Goal: Task Accomplishment & Management: Manage account settings

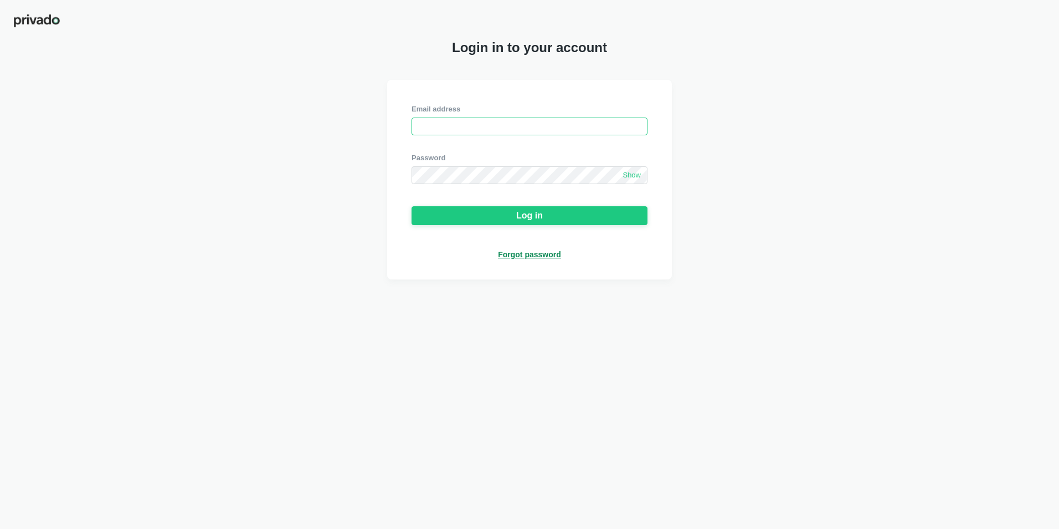
click at [447, 128] on input "email" at bounding box center [530, 126] width 236 height 18
click at [500, 127] on input "email" at bounding box center [530, 126] width 236 height 18
click at [450, 129] on input "email" at bounding box center [530, 126] width 236 height 18
paste input "[EMAIL_ADDRESS][DOMAIN_NAME]"
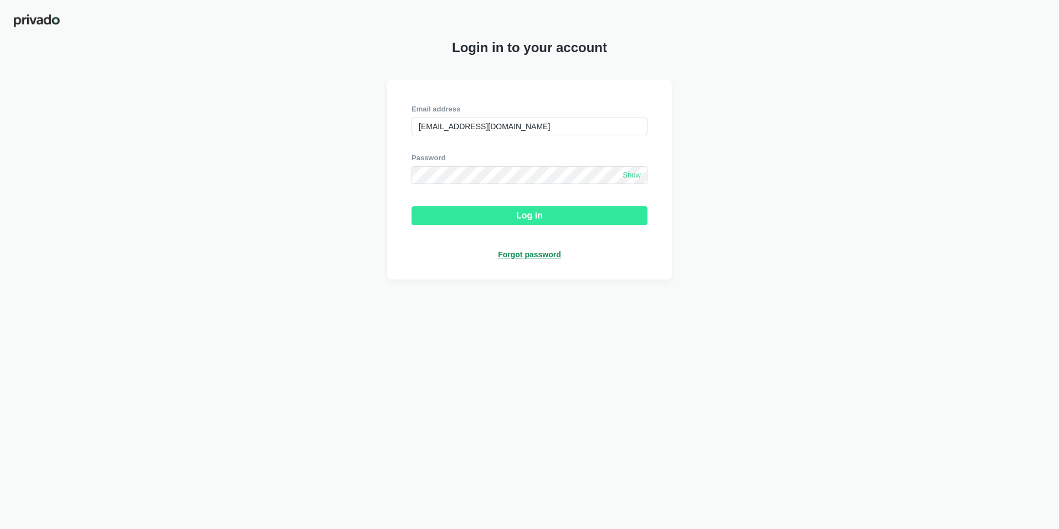
click at [509, 217] on button "Log in" at bounding box center [530, 215] width 236 height 19
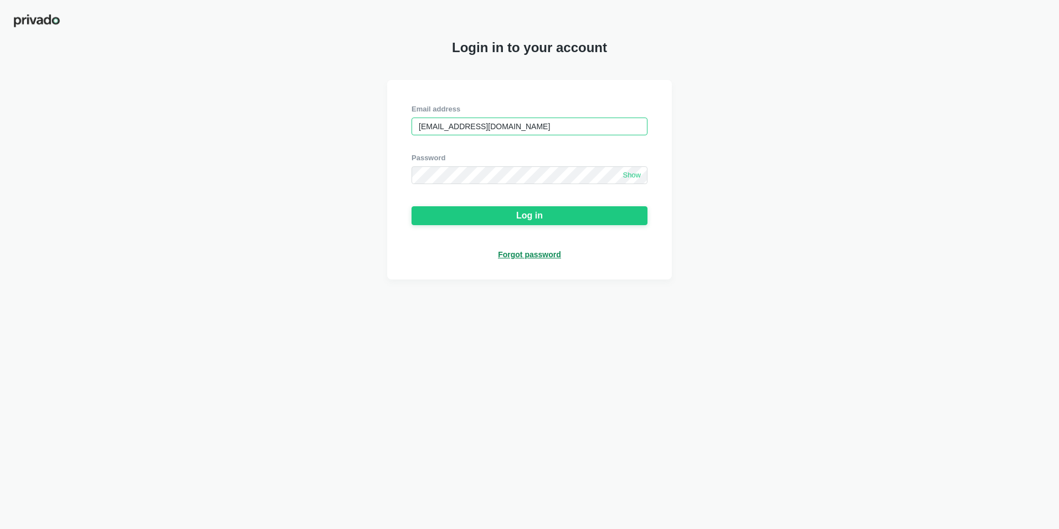
click at [513, 126] on input "[EMAIL_ADDRESS][DOMAIN_NAME]" at bounding box center [530, 126] width 236 height 18
type input "h"
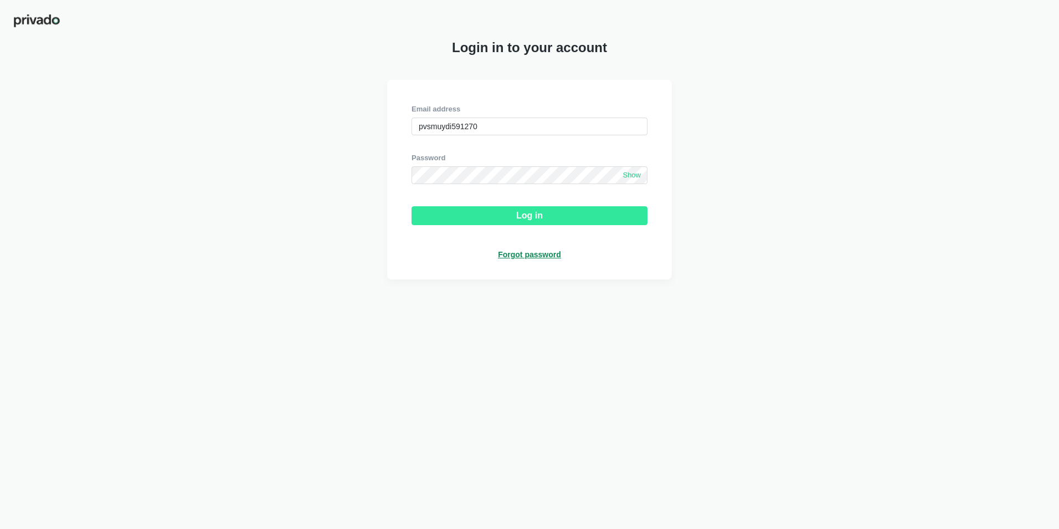
click at [489, 217] on button "Log in" at bounding box center [530, 215] width 236 height 19
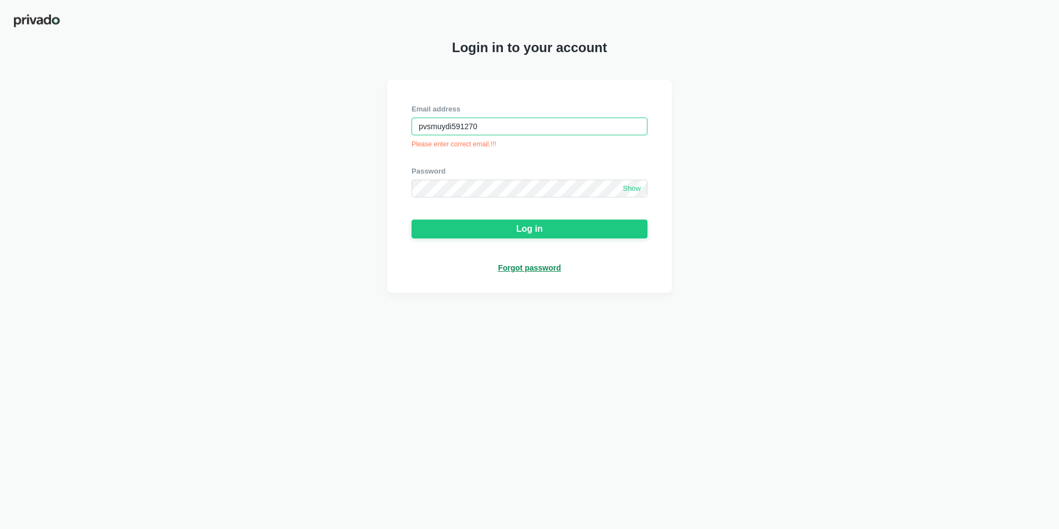
click at [479, 128] on input "pvsmuydi591270" at bounding box center [530, 126] width 236 height 18
type input "p"
type input "[EMAIL_ADDRESS][DOMAIN_NAME]"
click at [627, 187] on span "Show" at bounding box center [632, 188] width 18 height 9
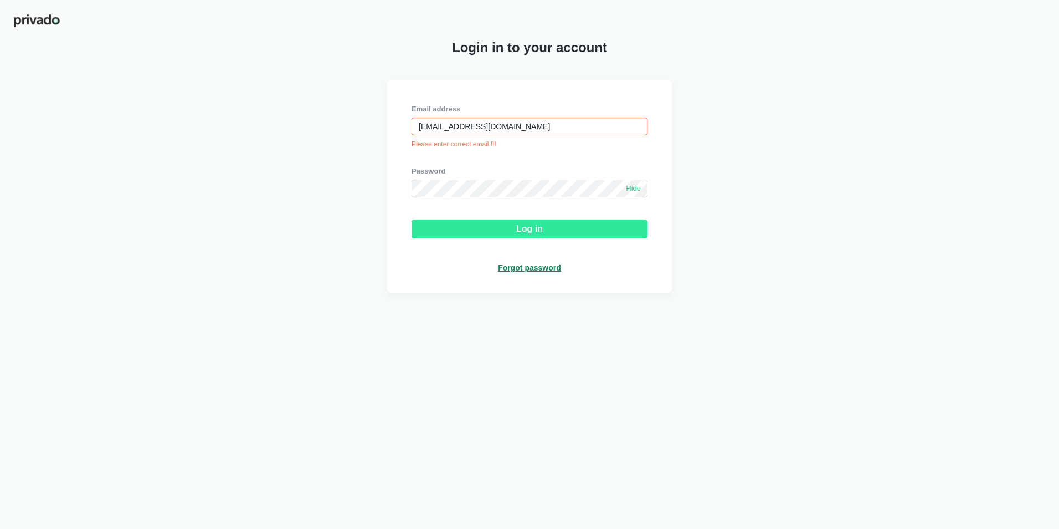
click at [477, 227] on button "Log in" at bounding box center [530, 228] width 236 height 19
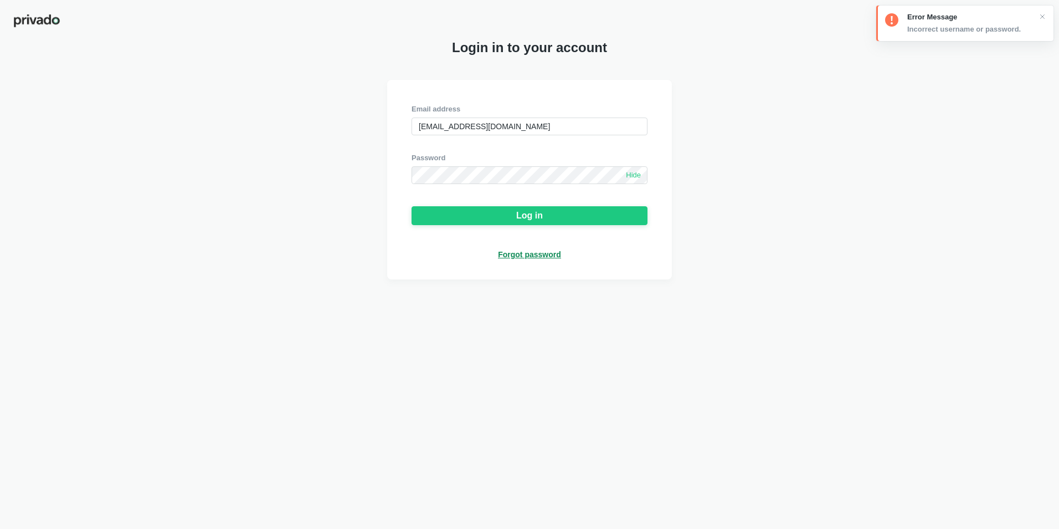
click at [523, 255] on div "Forgot password" at bounding box center [529, 254] width 63 height 10
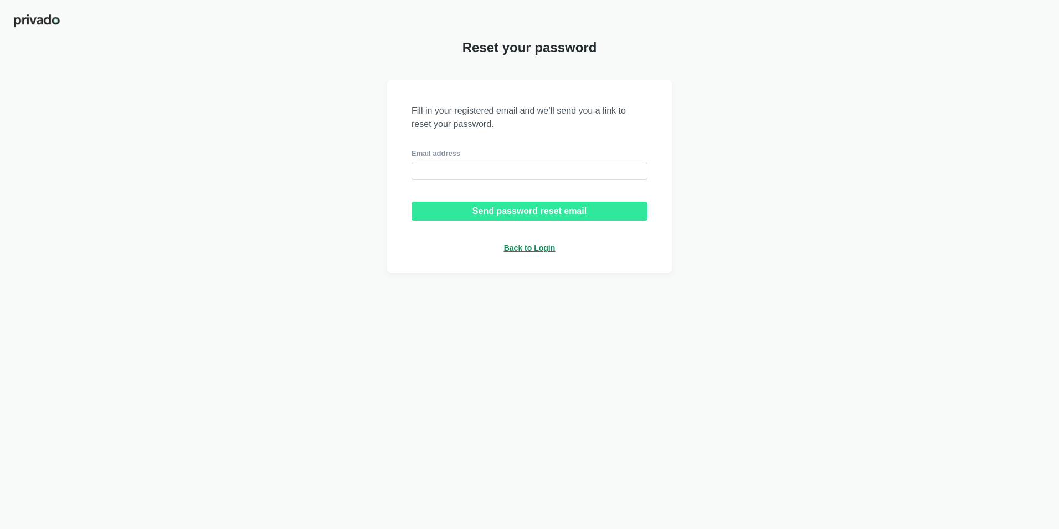
click at [536, 212] on div "Send password reset email" at bounding box center [530, 211] width 114 height 10
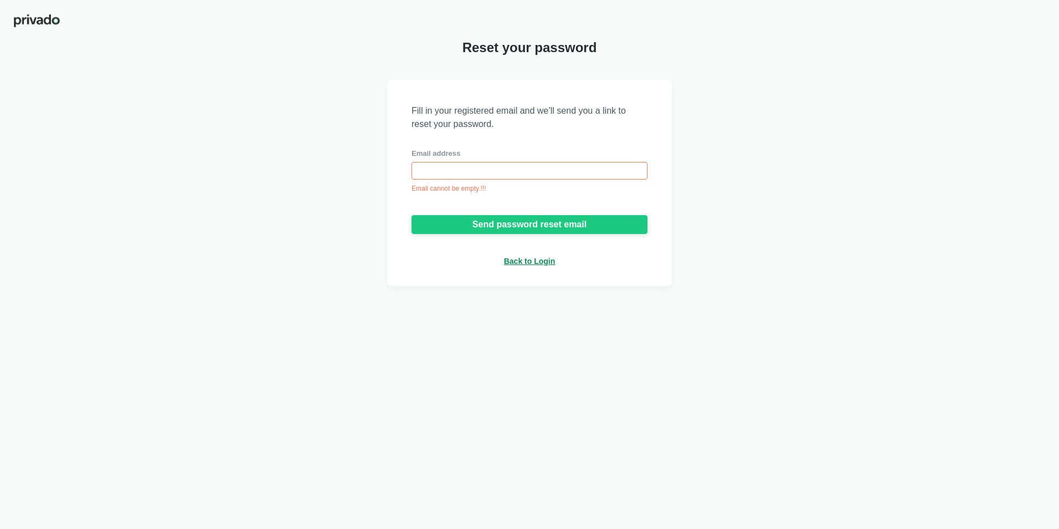
click at [462, 161] on div "Email address Email cannot be empty.!!!" at bounding box center [530, 170] width 236 height 44
click at [461, 168] on input "email" at bounding box center [530, 171] width 236 height 18
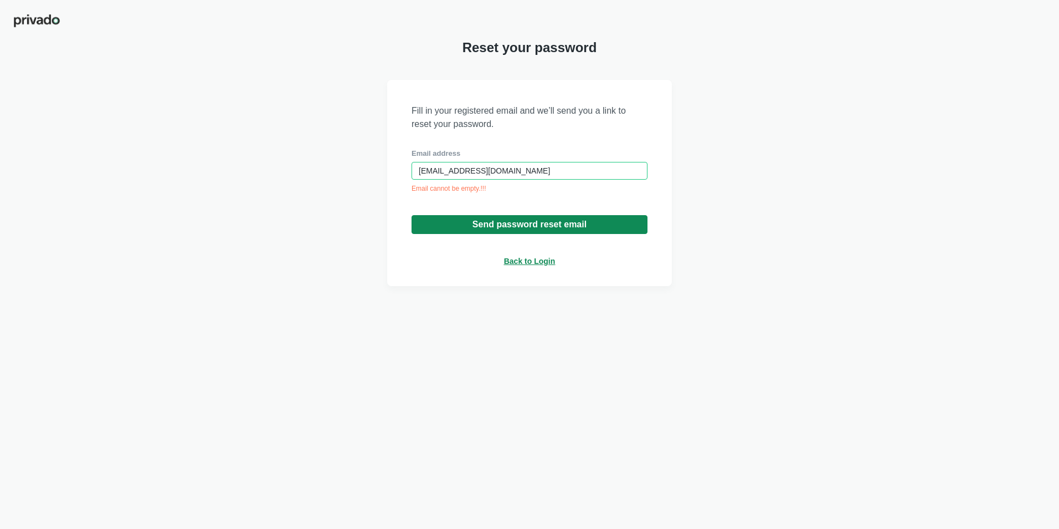
type input "[EMAIL_ADDRESS][DOMAIN_NAME]"
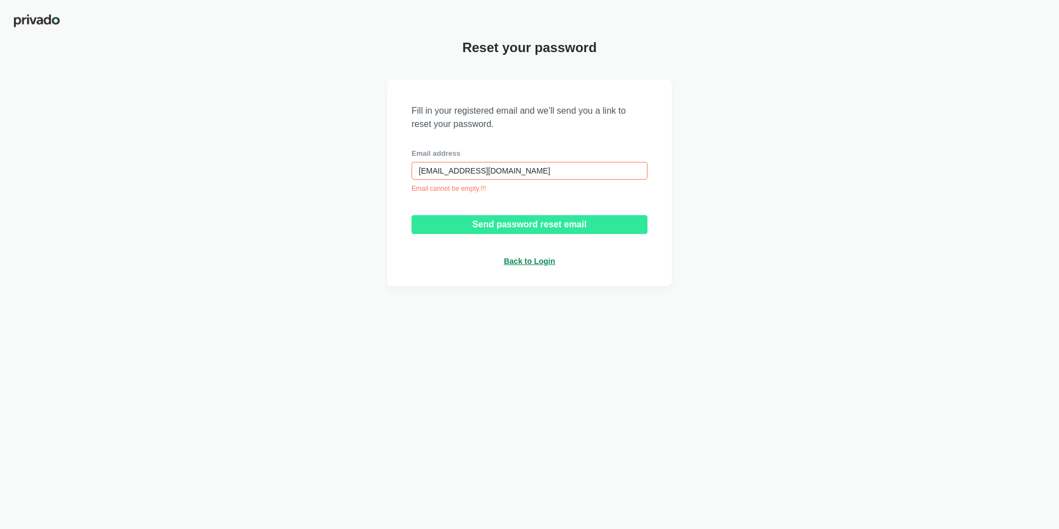
click at [510, 227] on div "Send password reset email" at bounding box center [530, 224] width 114 height 10
